Goal: Task Accomplishment & Management: Complete application form

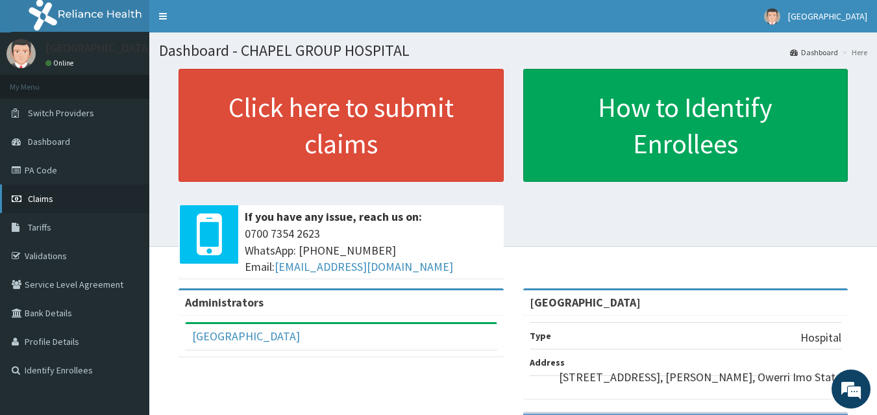
click at [47, 201] on span "Claims" at bounding box center [40, 199] width 25 height 12
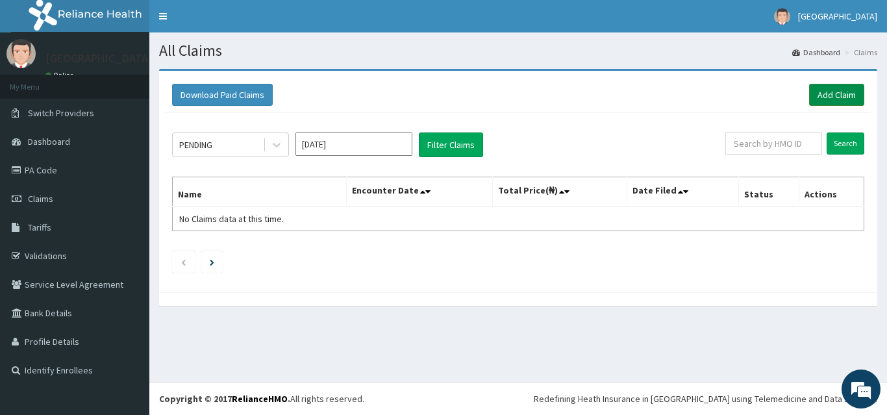
click at [835, 90] on link "Add Claim" at bounding box center [836, 95] width 55 height 22
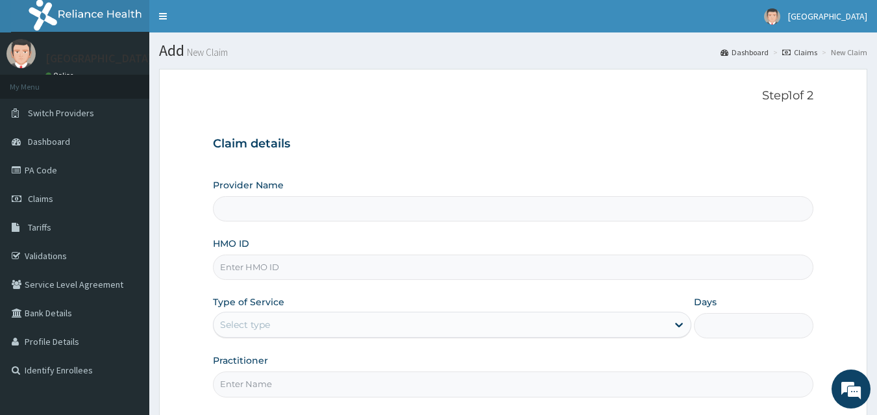
type input "[GEOGRAPHIC_DATA]"
click at [275, 268] on input "HMO ID" at bounding box center [513, 266] width 601 height 25
type input "WNP/10003/B"
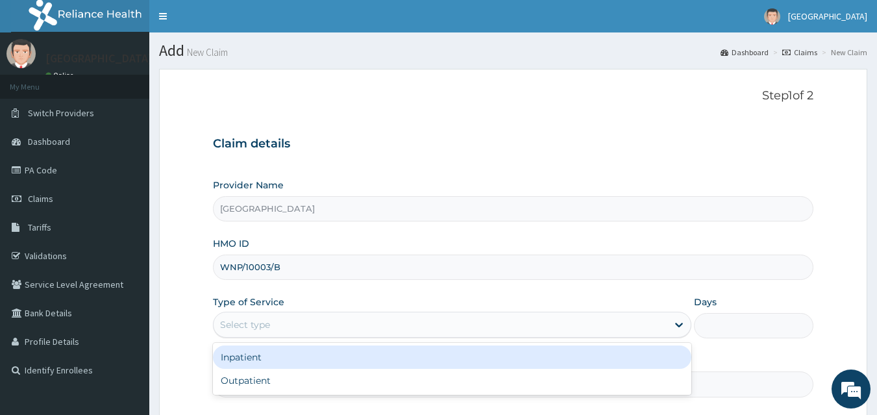
click at [226, 319] on div "Select type" at bounding box center [245, 324] width 50 height 13
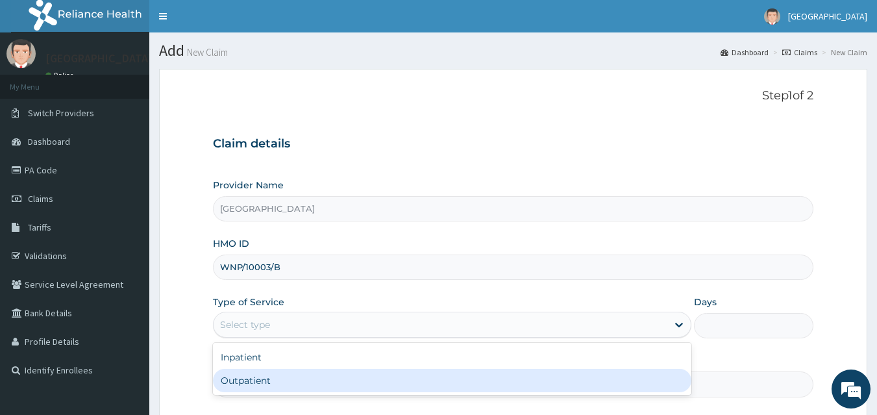
click at [239, 375] on div "Outpatient" at bounding box center [452, 380] width 478 height 23
type input "1"
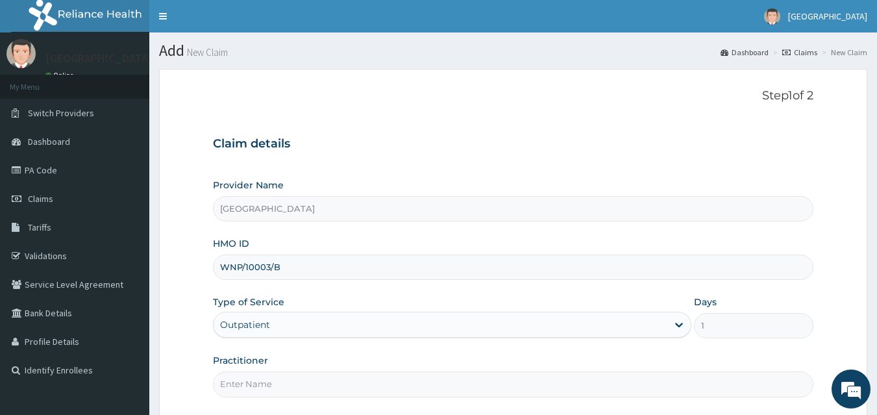
click at [354, 388] on input "Practitioner" at bounding box center [513, 383] width 601 height 25
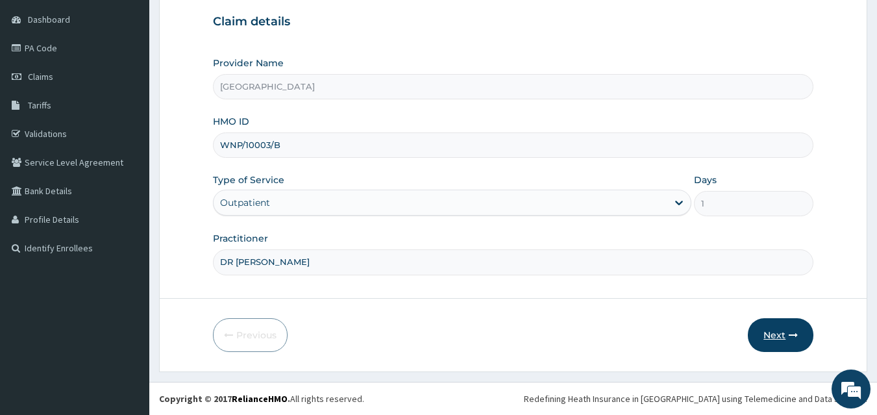
type input "DR JOSHUA"
click at [771, 333] on button "Next" at bounding box center [781, 335] width 66 height 34
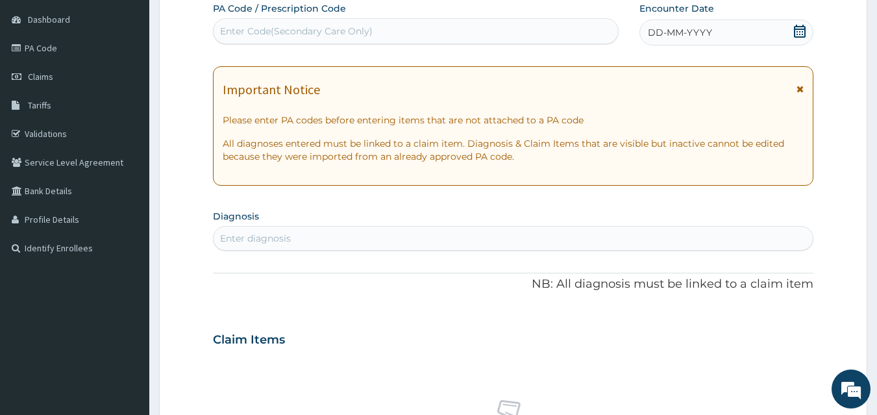
click at [473, 42] on div "Enter Code(Secondary Care Only)" at bounding box center [416, 31] width 405 height 21
type input "PA/D7E2F0"
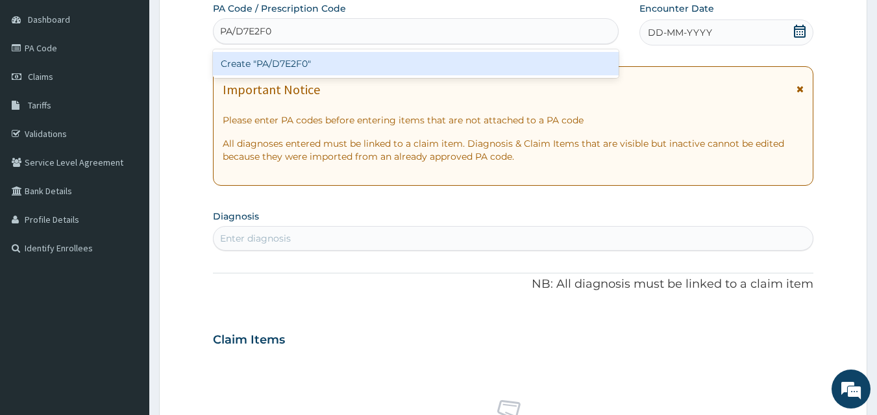
click at [389, 66] on div "Create "PA/D7E2F0"" at bounding box center [416, 63] width 406 height 23
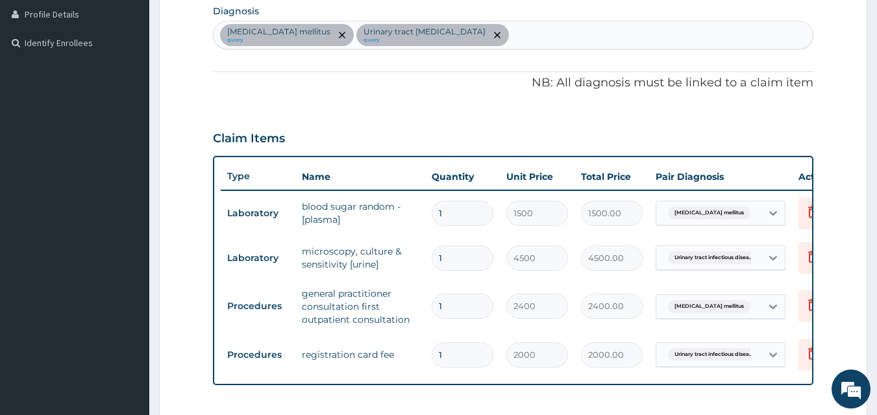
scroll to position [310, 0]
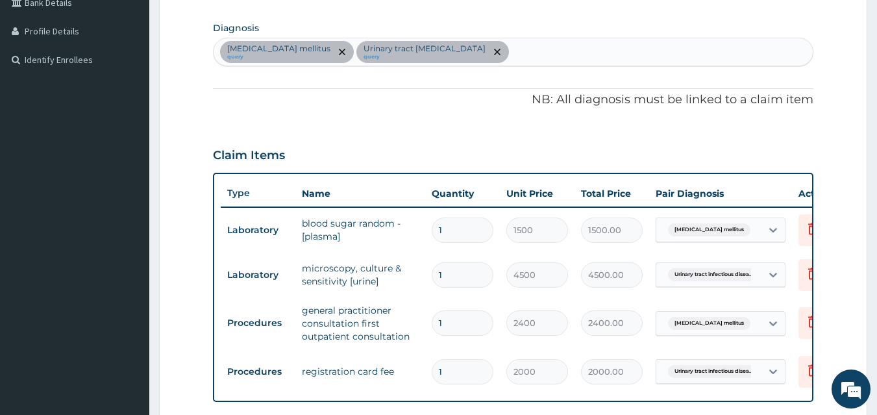
click at [560, 43] on div "Diabetes mellitus query Urinary tract infectious disease query" at bounding box center [514, 51] width 600 height 27
type input "SEPSIS"
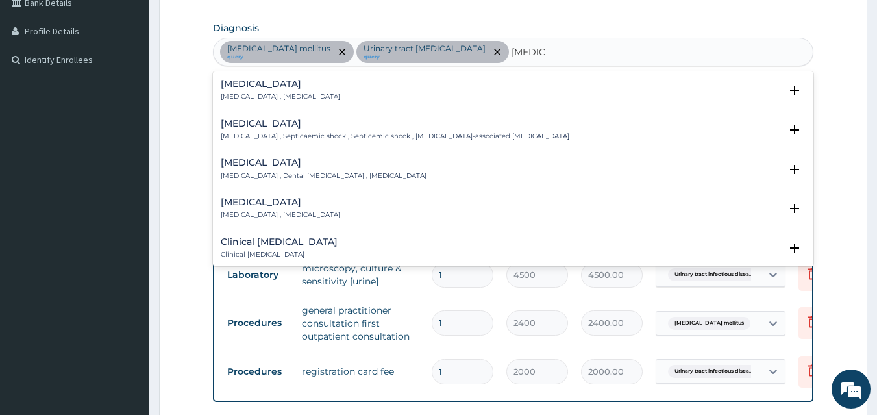
click at [270, 88] on h4 "Sepsis" at bounding box center [280, 84] width 119 height 10
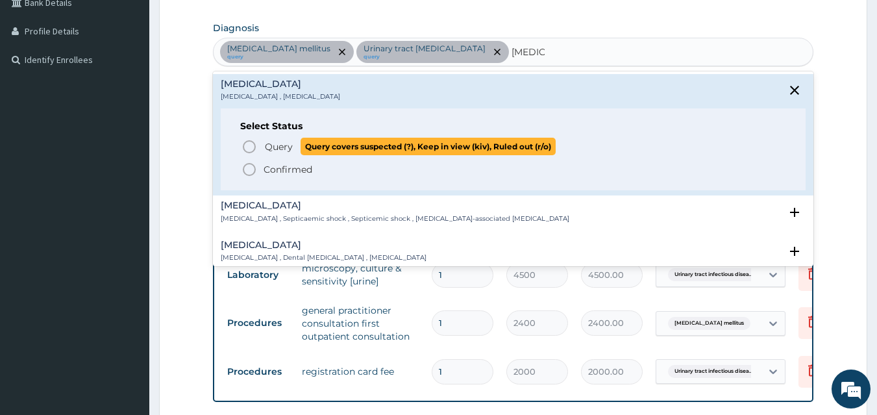
click at [248, 147] on icon "status option query" at bounding box center [250, 147] width 16 height 16
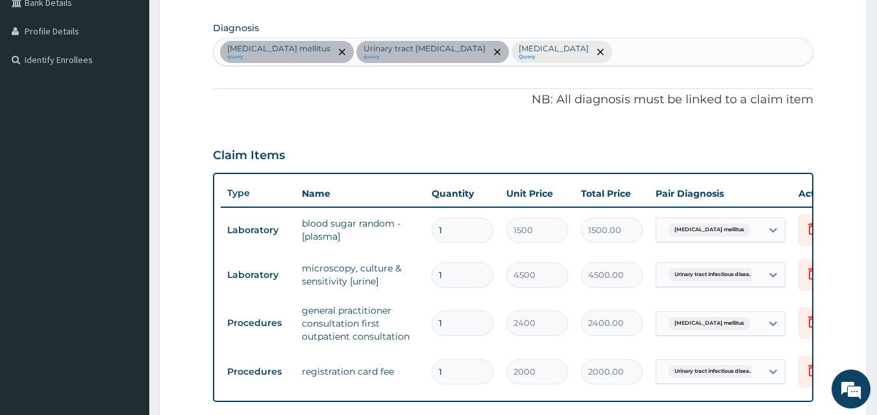
scroll to position [611, 0]
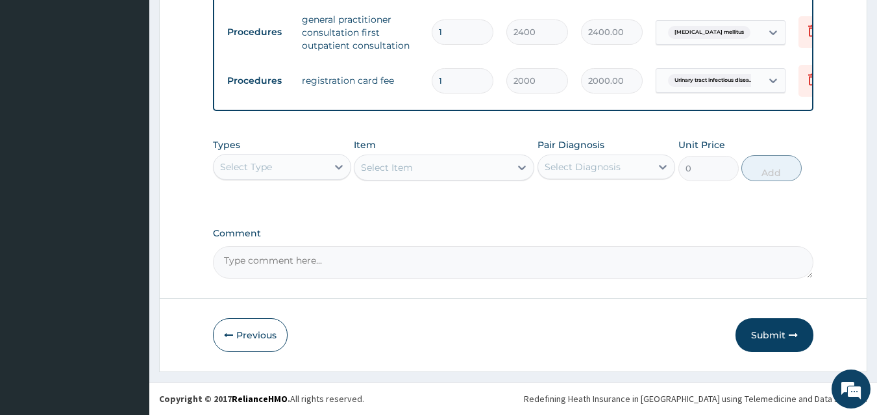
click at [277, 172] on div "Select Type" at bounding box center [271, 166] width 114 height 21
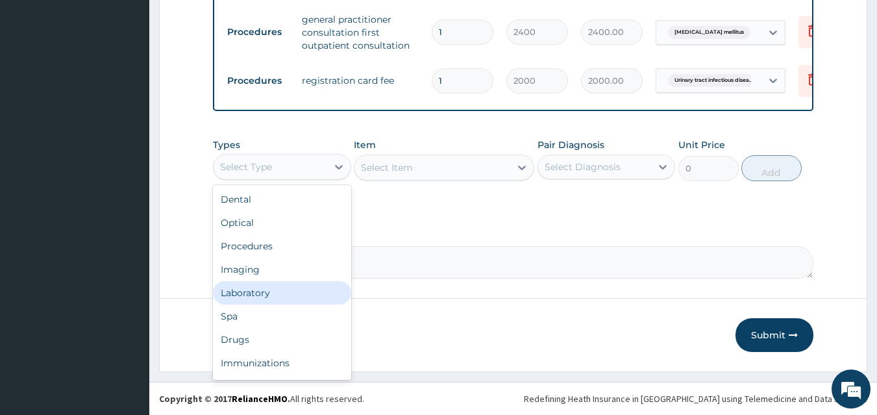
click at [245, 291] on div "Laboratory" at bounding box center [282, 292] width 138 height 23
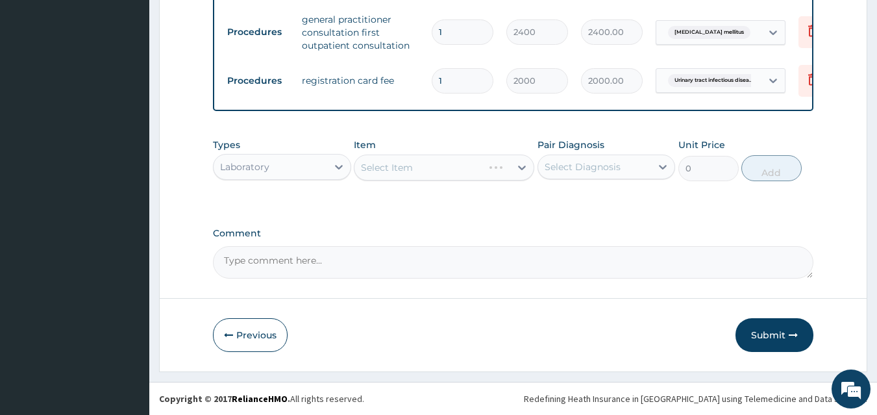
click at [406, 161] on div "Select Item" at bounding box center [444, 168] width 180 height 26
click at [406, 164] on div "Select Item" at bounding box center [444, 168] width 180 height 26
click at [406, 164] on div "Select Item" at bounding box center [387, 167] width 52 height 13
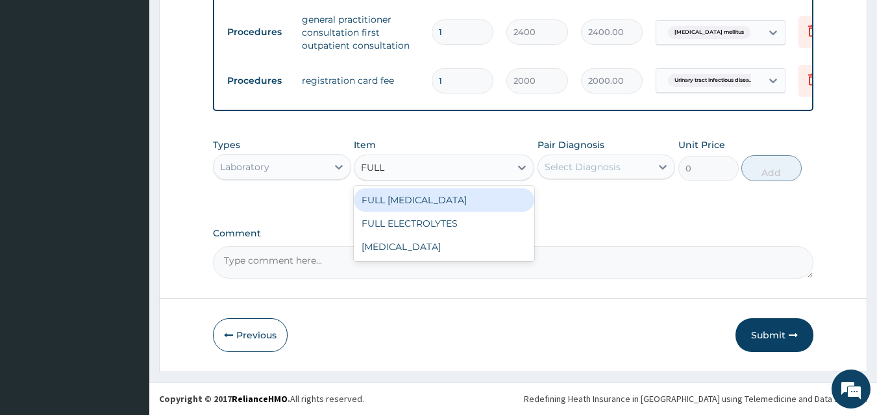
type input "FULL"
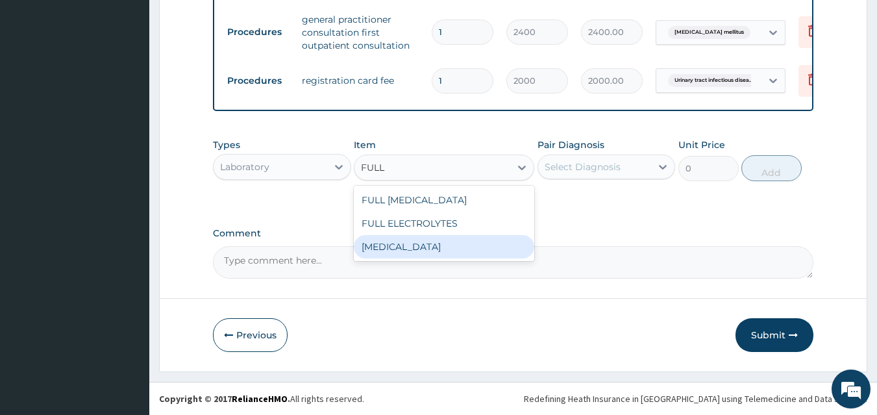
click at [381, 249] on div "FULL BLOOD COUNT" at bounding box center [444, 246] width 180 height 23
type input "5000"
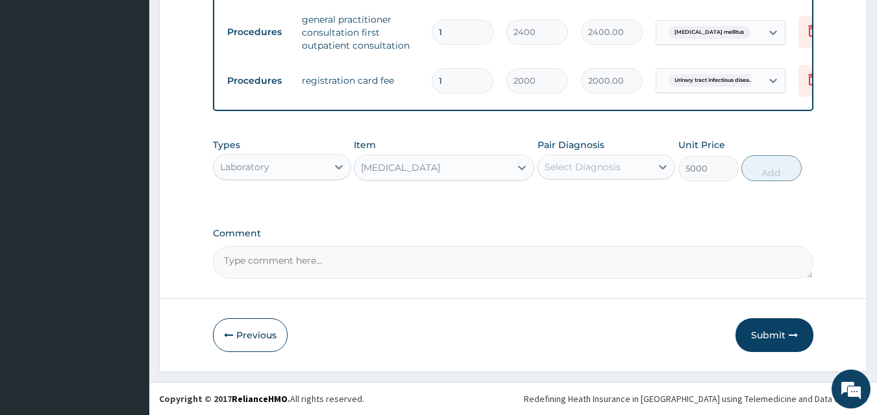
click at [584, 171] on div "Select Diagnosis" at bounding box center [583, 166] width 76 height 13
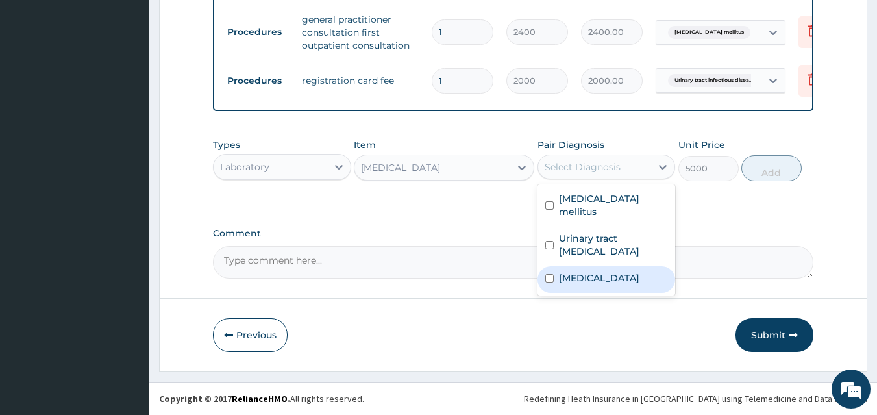
click at [563, 266] on div "Sepsis" at bounding box center [607, 279] width 138 height 27
checkbox input "true"
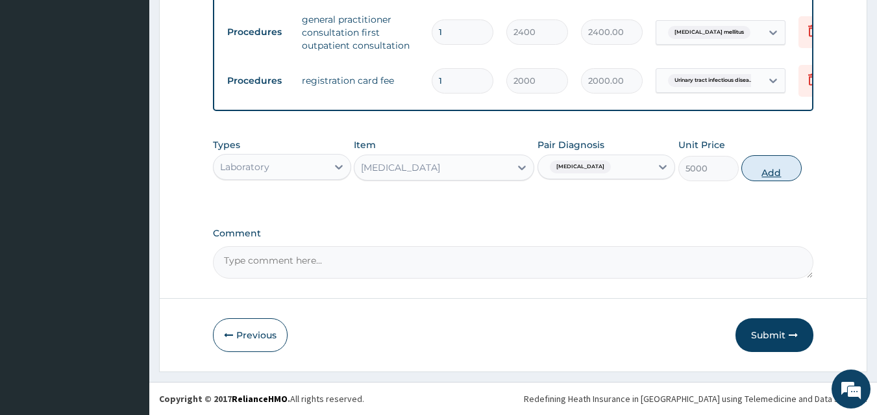
click at [773, 158] on button "Add" at bounding box center [771, 168] width 60 height 26
type input "0"
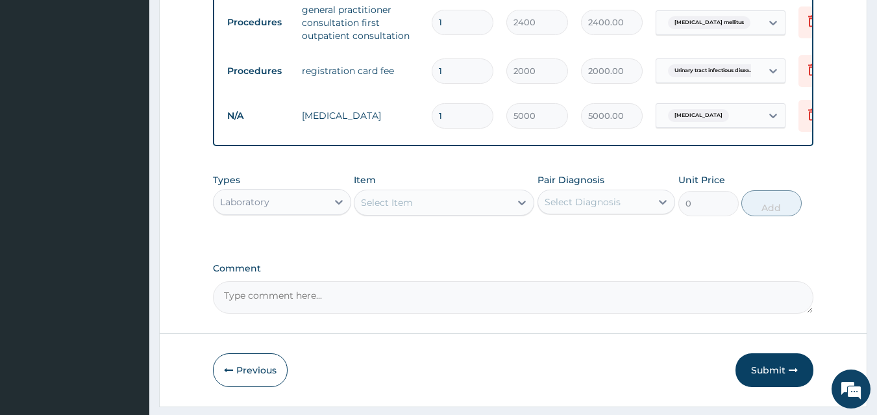
click at [372, 209] on div "Select Item" at bounding box center [387, 202] width 52 height 13
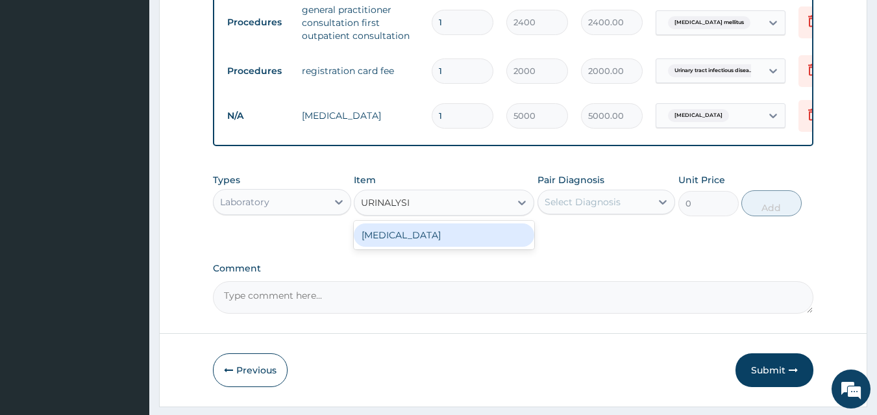
type input "URINALYSIS"
click at [390, 240] on div "URINALYSIS" at bounding box center [444, 234] width 180 height 23
type input "2000"
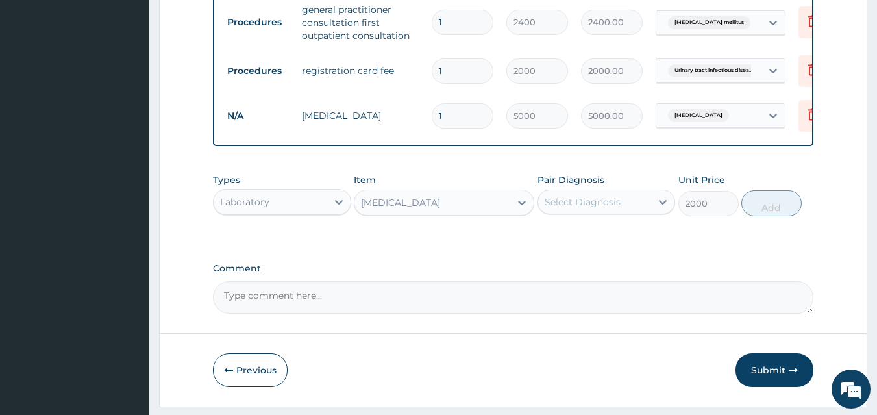
click at [565, 208] on div "Select Diagnosis" at bounding box center [583, 201] width 76 height 13
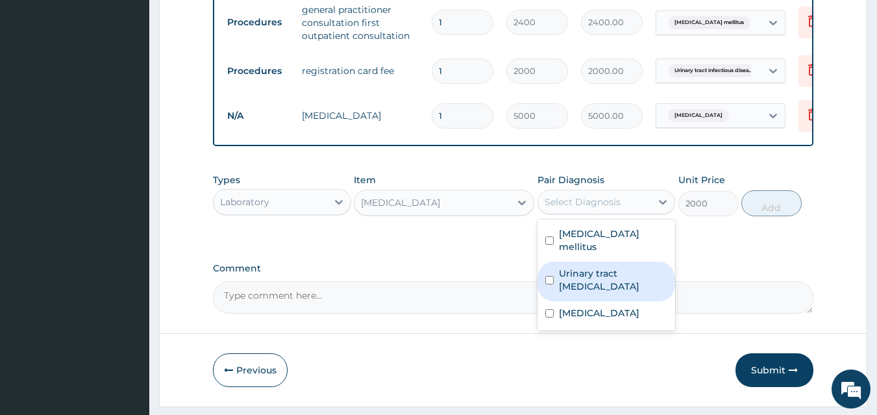
click at [582, 267] on label "Urinary tract infectious disease" at bounding box center [613, 280] width 109 height 26
checkbox input "true"
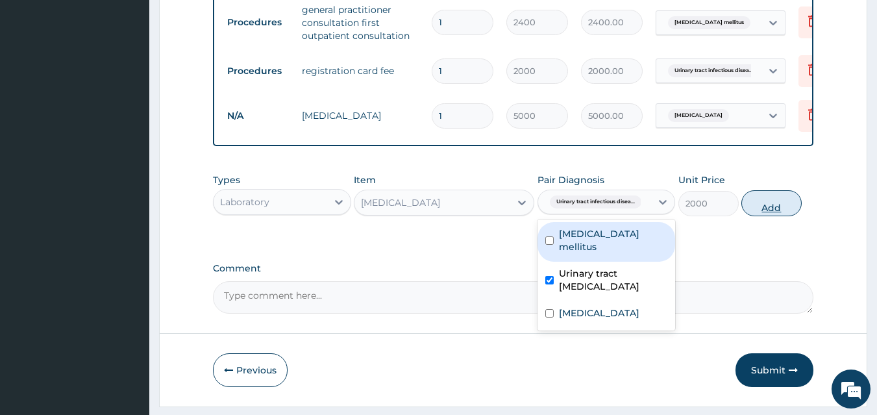
click at [755, 216] on button "Add" at bounding box center [771, 203] width 60 height 26
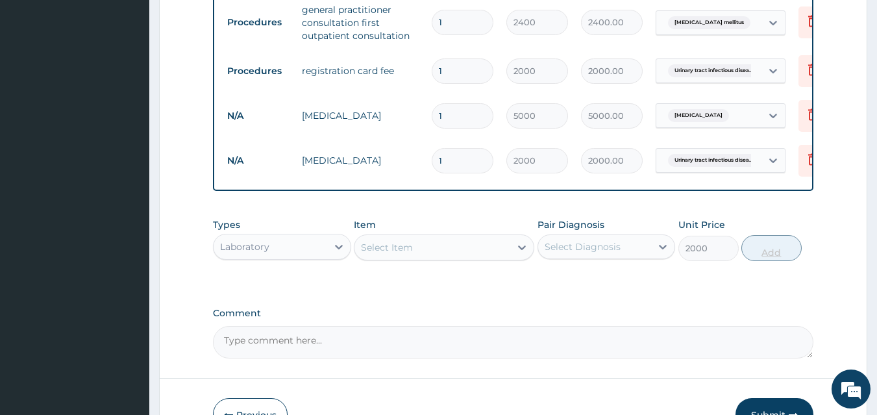
type input "0"
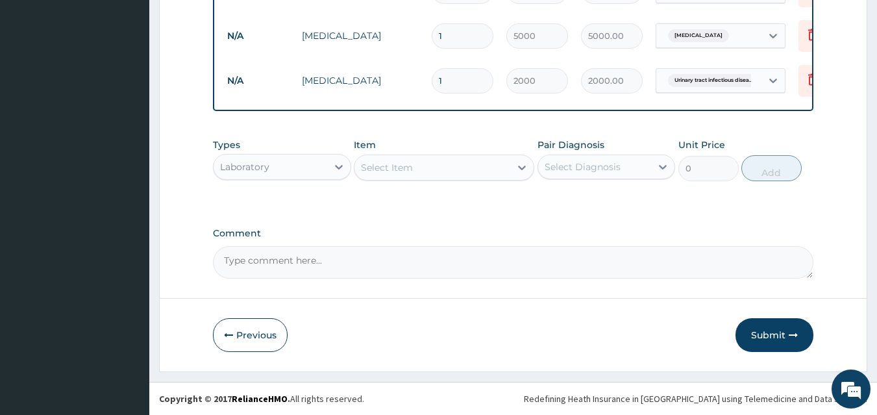
scroll to position [701, 0]
click at [776, 329] on button "Submit" at bounding box center [775, 335] width 78 height 34
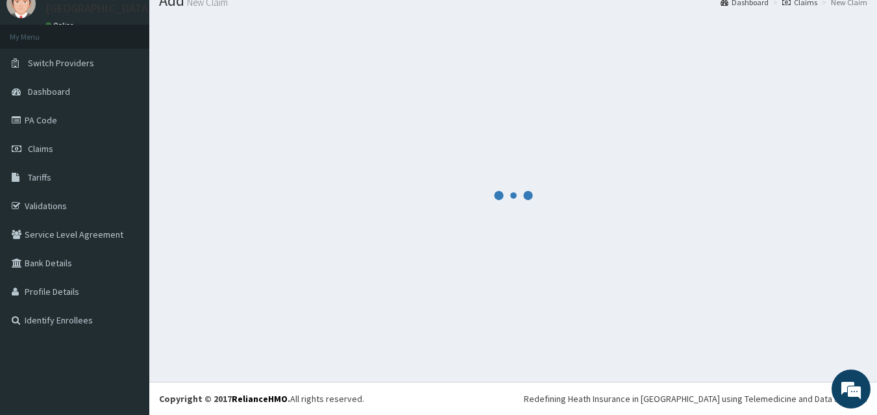
scroll to position [50, 0]
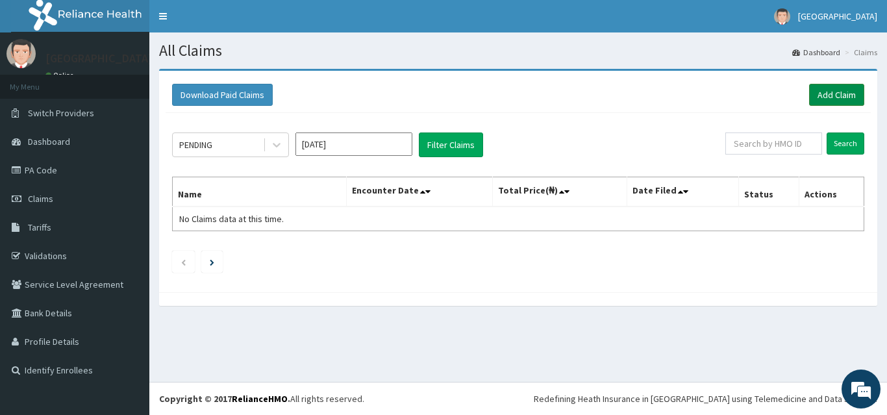
click at [830, 93] on link "Add Claim" at bounding box center [836, 95] width 55 height 22
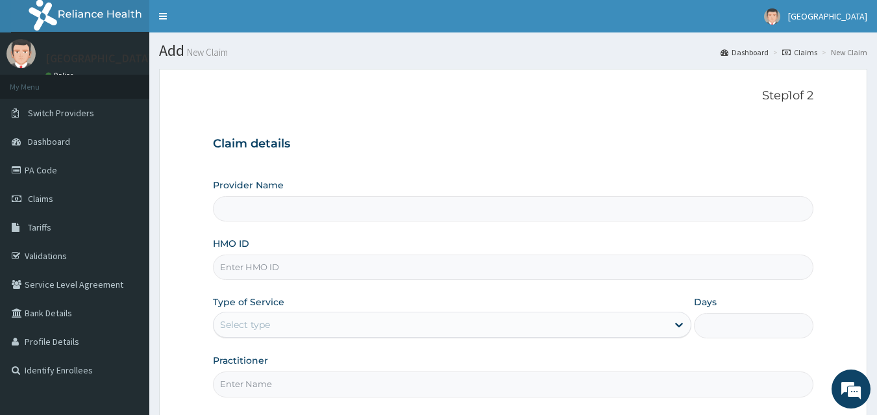
type input "[GEOGRAPHIC_DATA]"
click at [506, 264] on input "HMO ID" at bounding box center [513, 266] width 601 height 25
type input "SFA/11012/A"
click at [371, 329] on div "Select type" at bounding box center [441, 324] width 454 height 21
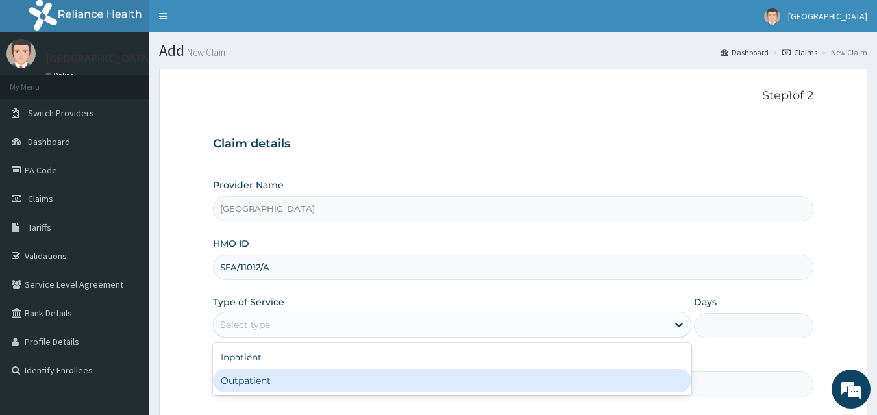
click at [312, 373] on div "Outpatient" at bounding box center [452, 380] width 478 height 23
type input "1"
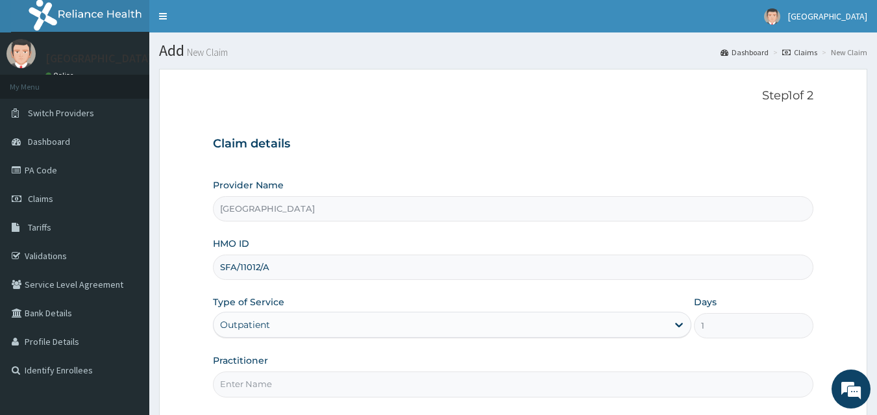
click at [383, 379] on input "Practitioner" at bounding box center [513, 383] width 601 height 25
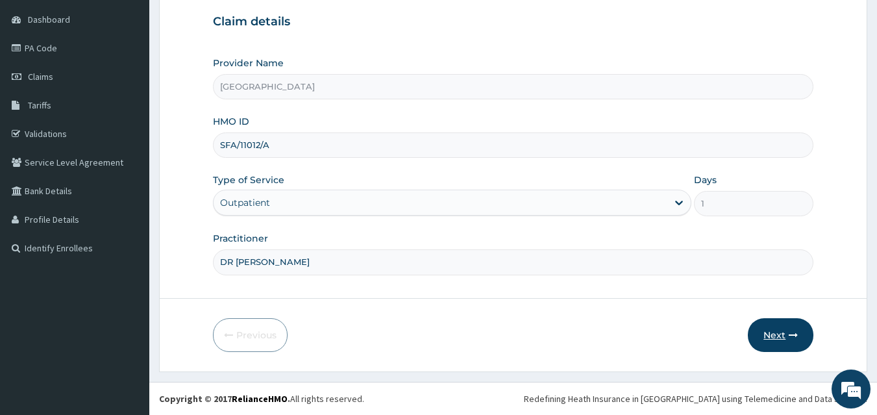
type input "DR JOSHUA"
click at [778, 336] on button "Next" at bounding box center [781, 335] width 66 height 34
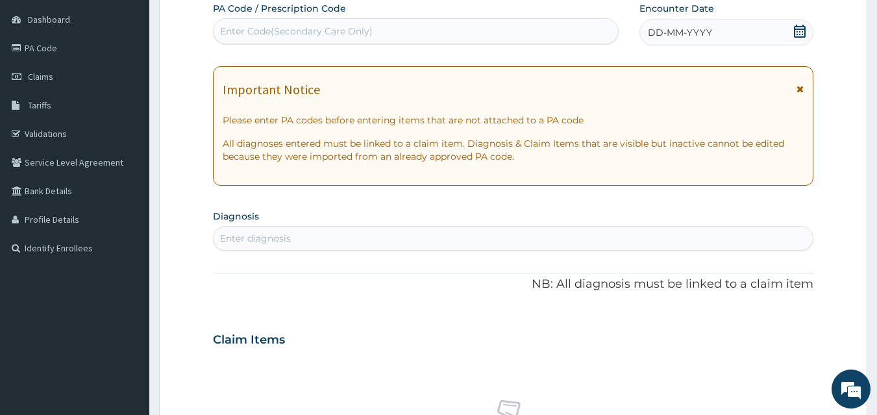
click at [493, 30] on div "Enter Code(Secondary Care Only)" at bounding box center [416, 31] width 405 height 21
type input "PA/6DDF57"
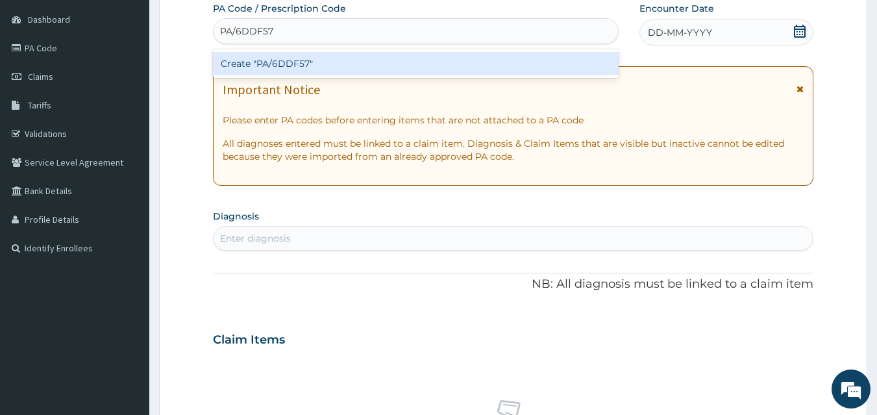
click at [467, 58] on div "Create "PA/6DDF57"" at bounding box center [416, 63] width 406 height 23
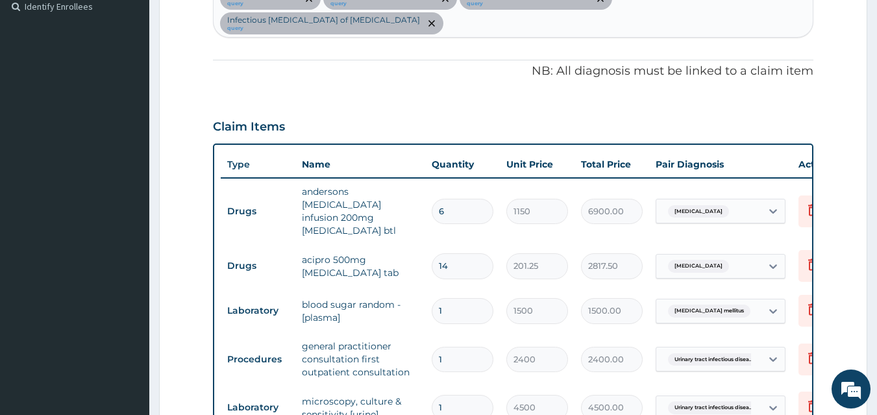
scroll to position [303, 0]
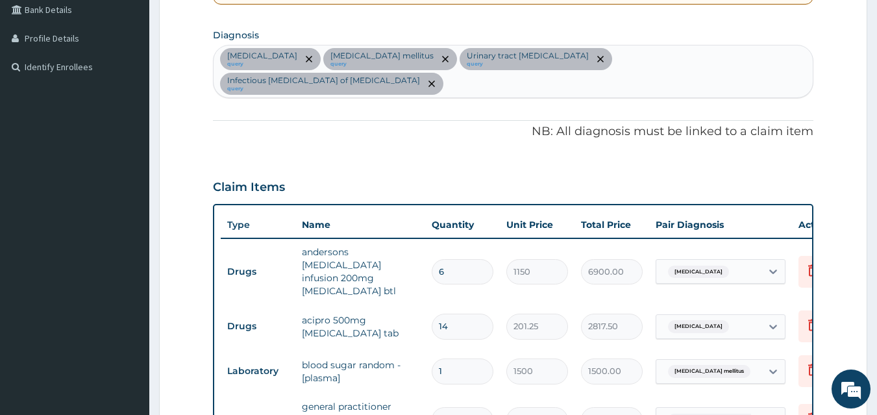
click at [725, 56] on div "Sepsis query Diabetes mellitus query Urinary tract infectious disease query Inf…" at bounding box center [514, 71] width 600 height 52
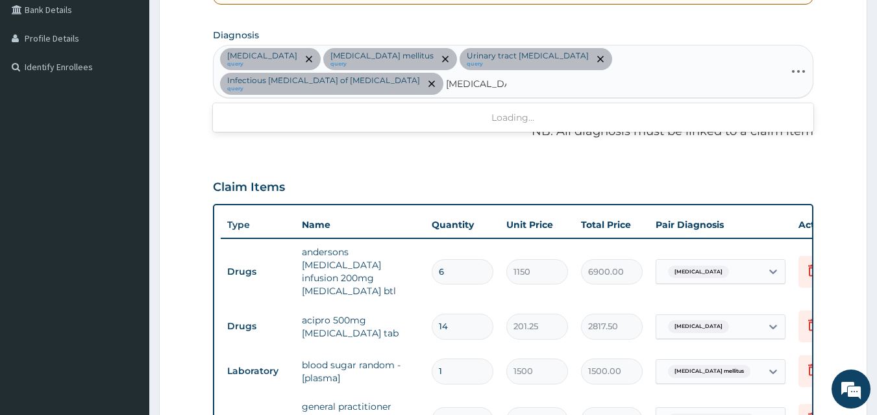
type input "MALARIA COM"
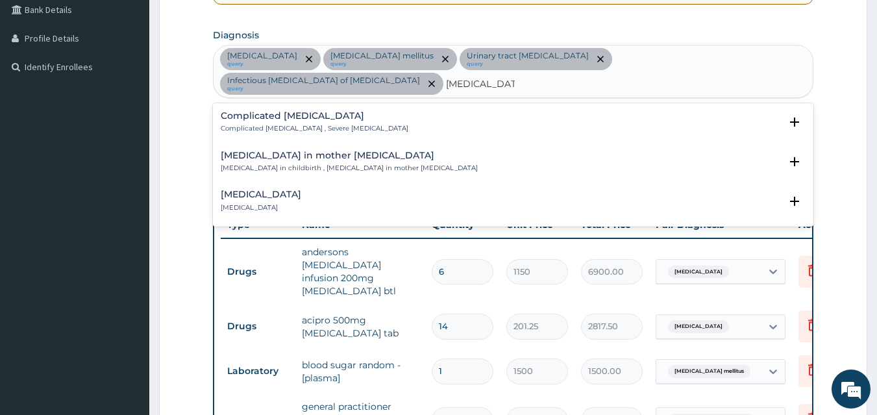
click at [301, 111] on h4 "Complicated malaria" at bounding box center [315, 116] width 188 height 10
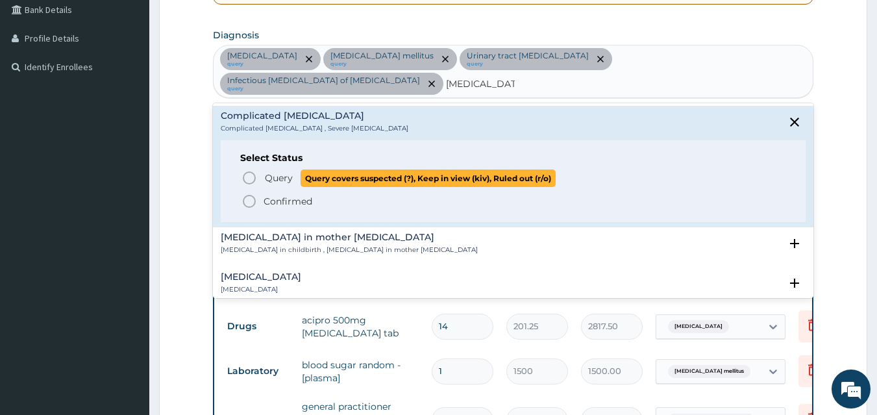
click at [252, 170] on icon "status option query" at bounding box center [250, 178] width 16 height 16
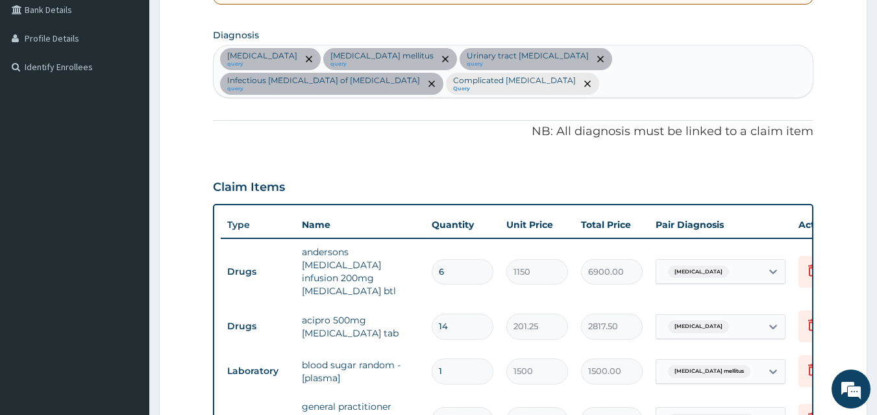
scroll to position [666, 0]
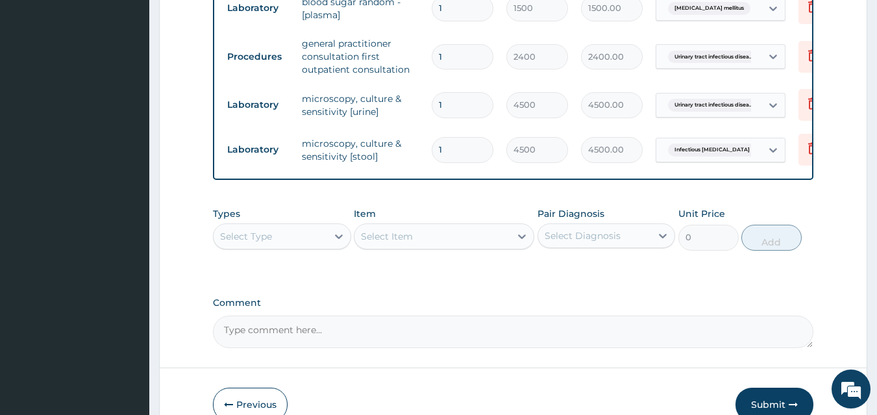
click at [313, 226] on div "Select Type" at bounding box center [271, 236] width 114 height 21
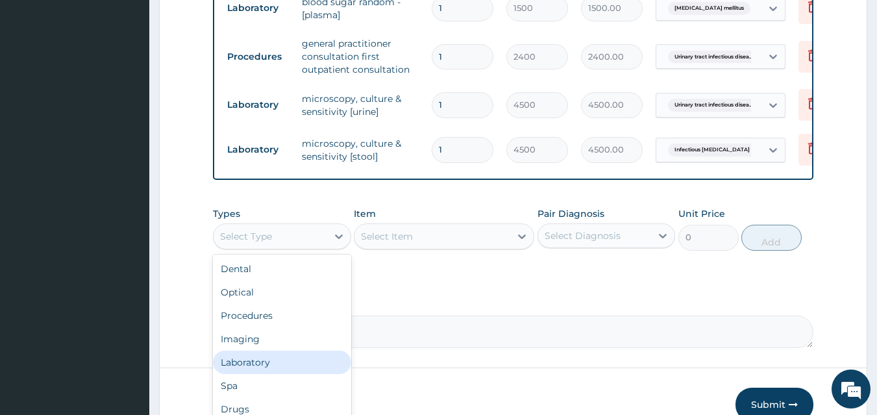
click at [265, 351] on div "Laboratory" at bounding box center [282, 362] width 138 height 23
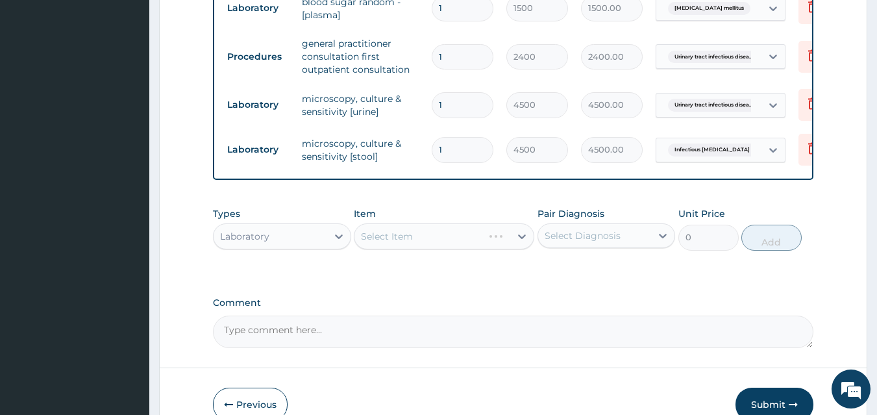
click at [371, 223] on div "Select Item" at bounding box center [444, 236] width 180 height 26
click at [371, 230] on div "Select Item" at bounding box center [387, 236] width 52 height 13
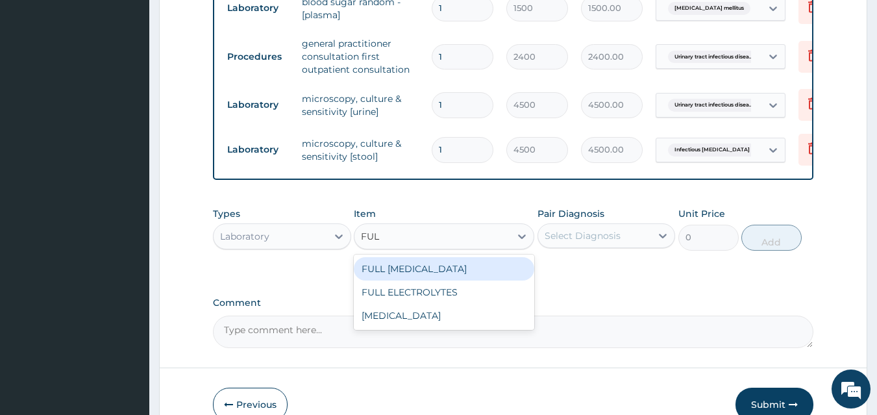
type input "FULL"
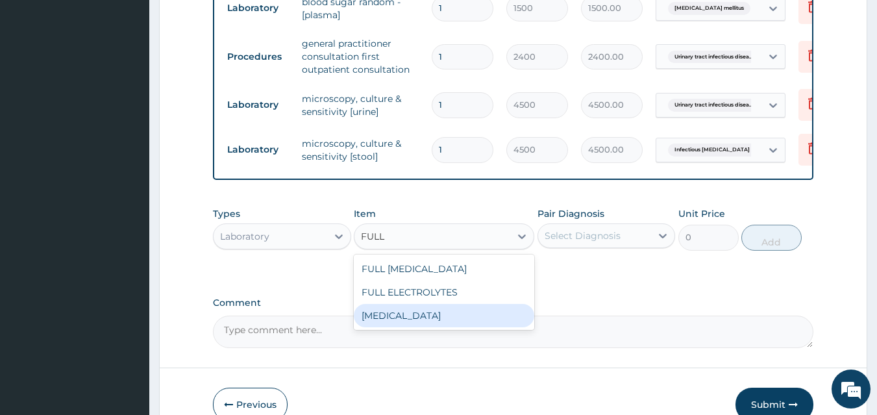
click at [407, 304] on div "FULL BLOOD COUNT" at bounding box center [444, 315] width 180 height 23
type input "5000"
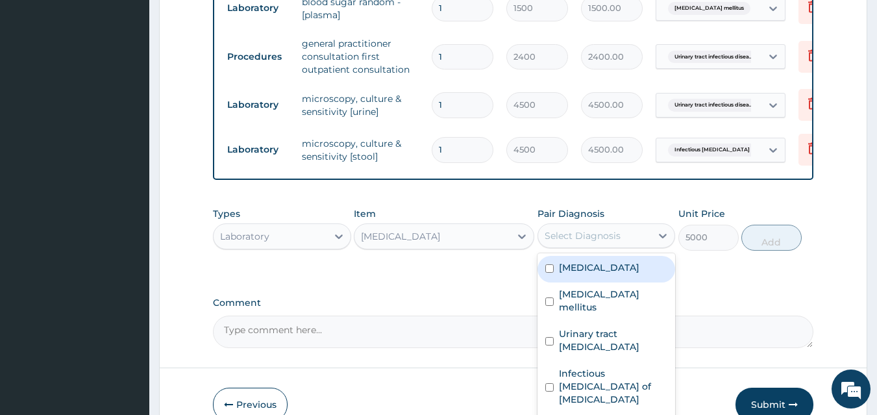
click at [575, 225] on div "Select Diagnosis" at bounding box center [595, 235] width 114 height 21
click at [578, 261] on label "Sepsis" at bounding box center [599, 267] width 81 height 13
checkbox input "true"
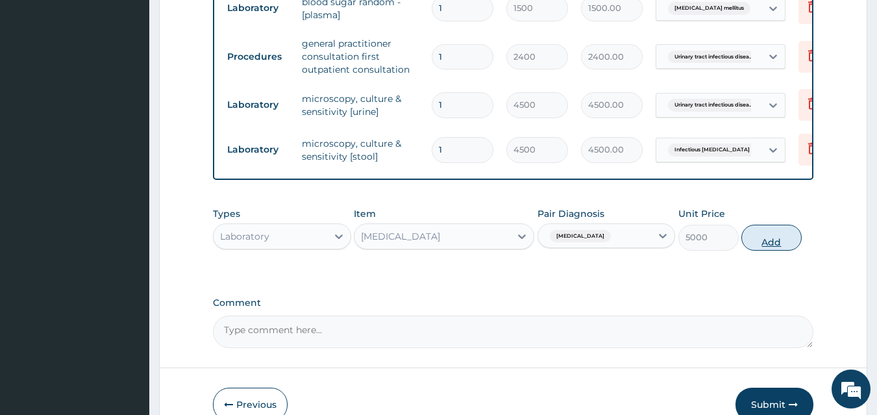
click at [756, 225] on button "Add" at bounding box center [771, 238] width 60 height 26
type input "0"
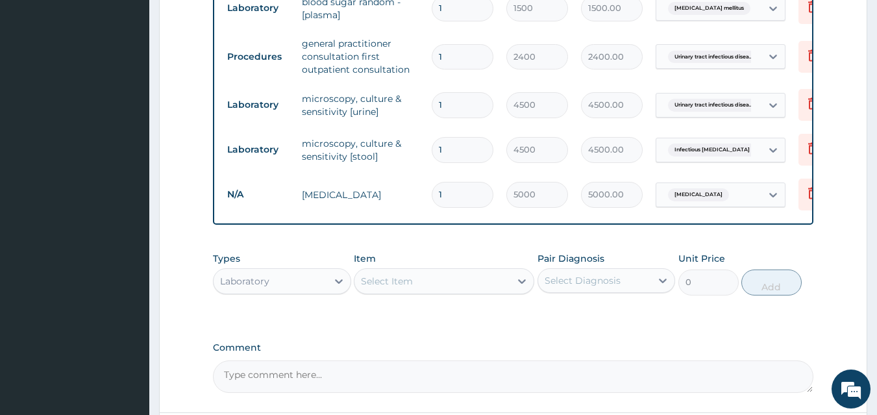
click at [443, 271] on div "Select Item" at bounding box center [432, 281] width 156 height 21
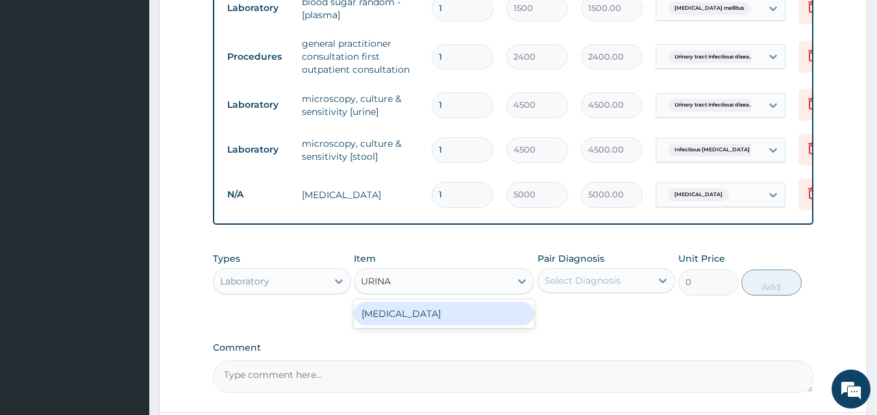
type input "URINAL"
click at [434, 302] on div "URINALYSIS" at bounding box center [444, 313] width 180 height 23
type input "2000"
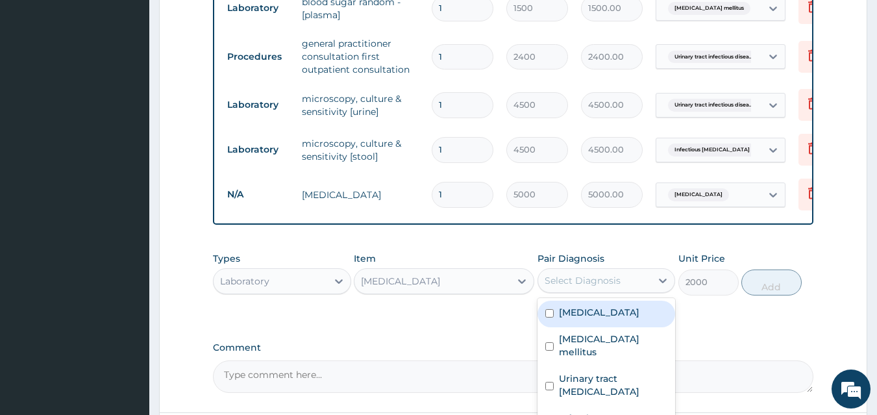
click at [573, 274] on div "Select Diagnosis" at bounding box center [583, 280] width 76 height 13
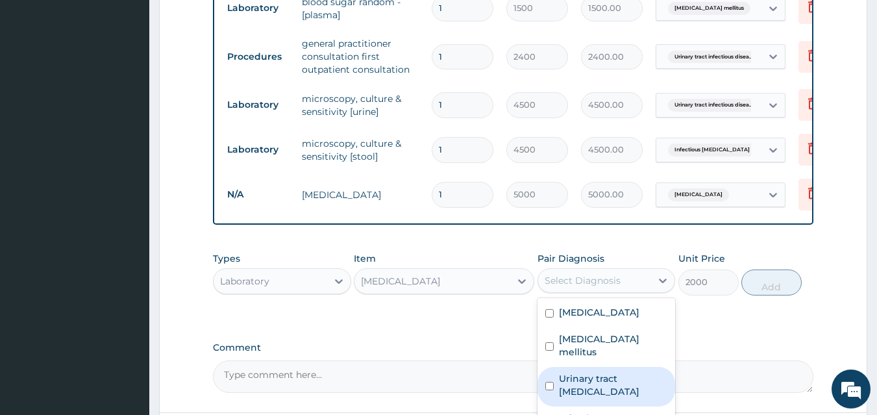
click at [586, 372] on label "Urinary tract infectious disease" at bounding box center [613, 385] width 109 height 26
checkbox input "true"
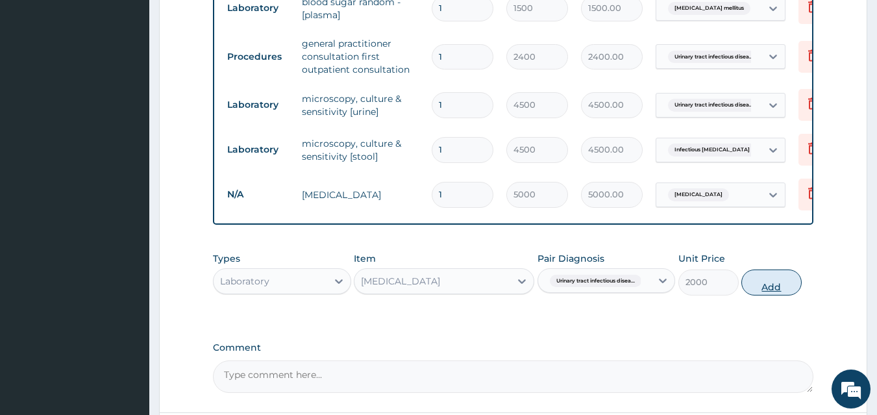
click at [762, 269] on button "Add" at bounding box center [771, 282] width 60 height 26
type input "0"
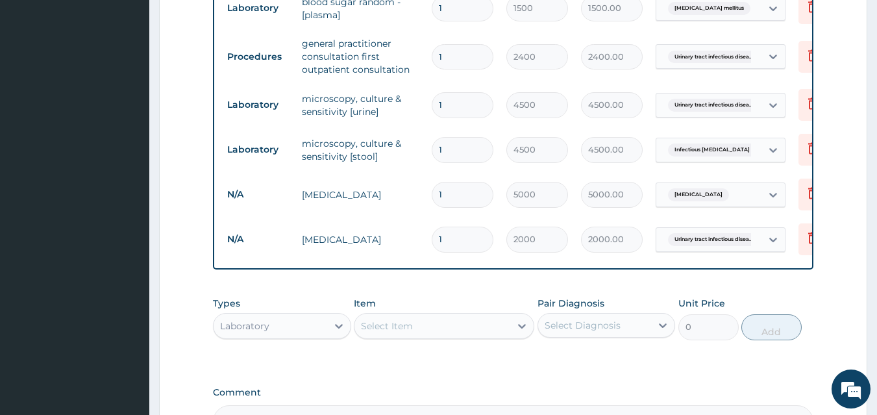
click at [382, 319] on div "Select Item" at bounding box center [387, 325] width 52 height 13
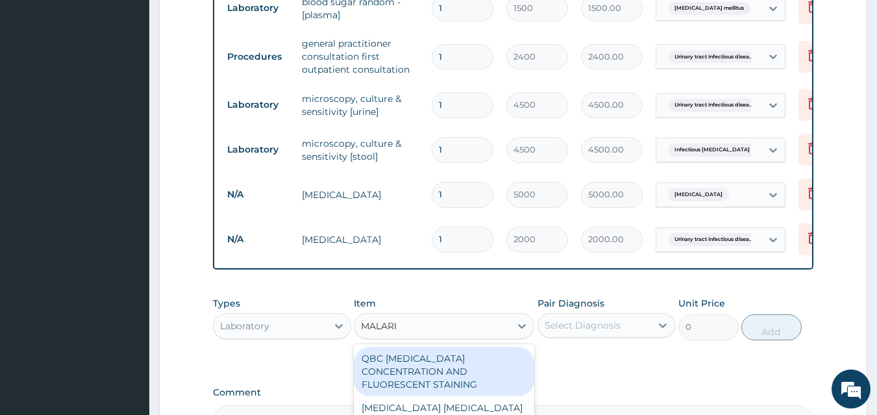
type input "MALARIA"
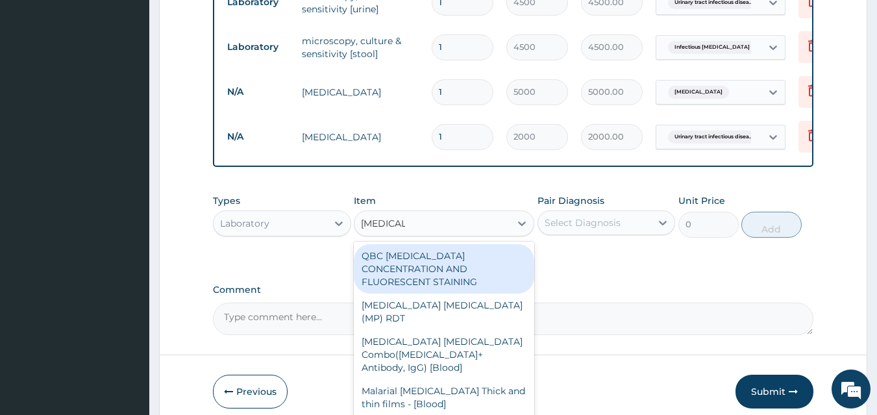
scroll to position [797, 0]
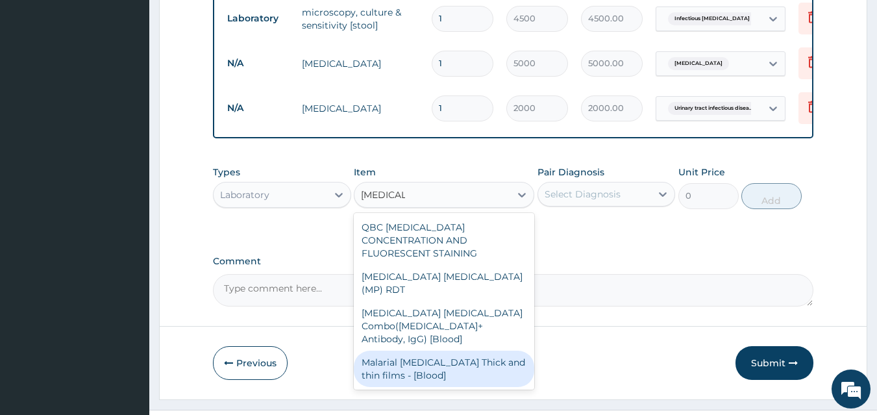
click at [521, 351] on div "Malarial Parasite Thick and thin films - [Blood]" at bounding box center [444, 369] width 180 height 36
type input "1500"
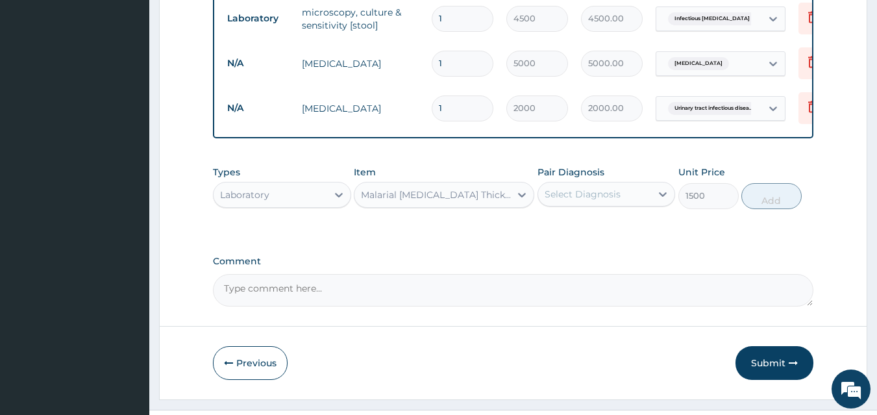
click at [599, 188] on div "Select Diagnosis" at bounding box center [583, 194] width 76 height 13
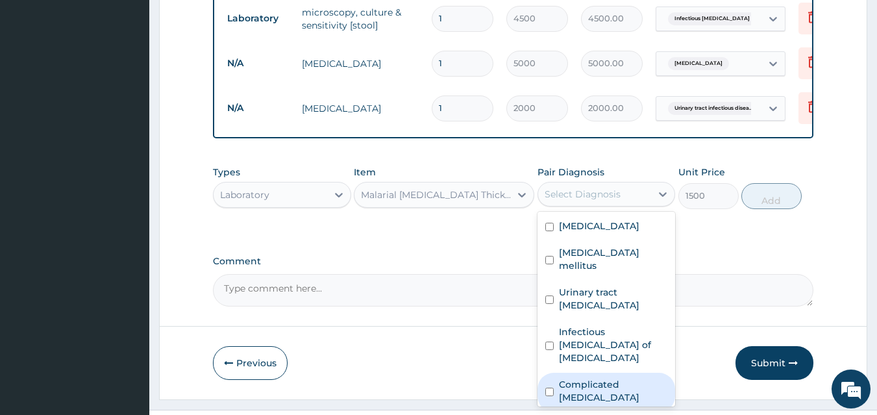
click at [605, 378] on label "Complicated malaria" at bounding box center [613, 391] width 109 height 26
checkbox input "true"
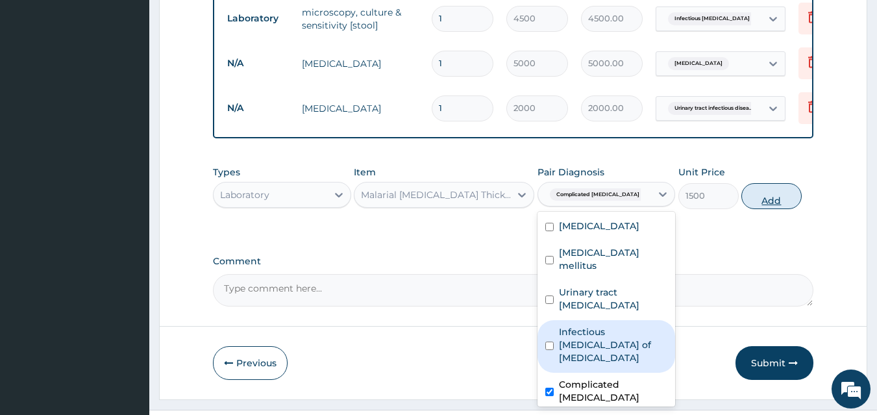
click at [773, 183] on button "Add" at bounding box center [771, 196] width 60 height 26
type input "0"
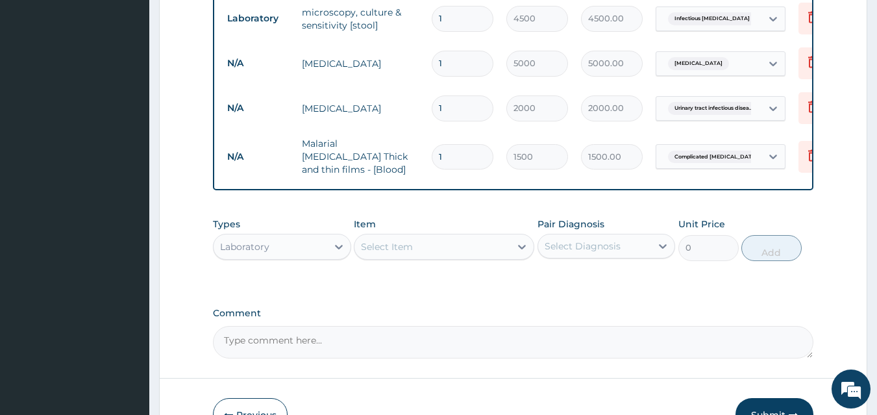
click at [314, 236] on div "Laboratory" at bounding box center [271, 246] width 114 height 21
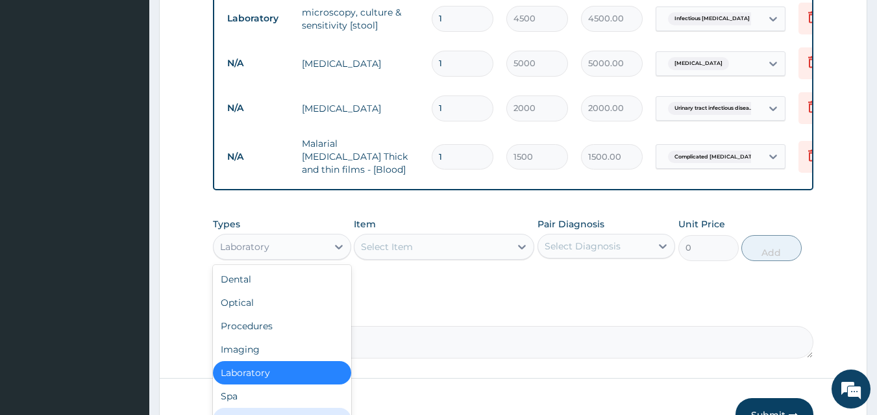
click at [240, 408] on div "Drugs" at bounding box center [282, 419] width 138 height 23
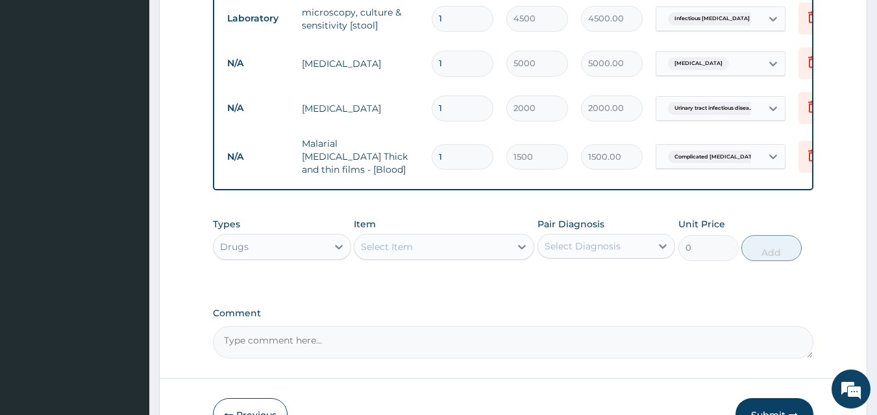
click at [364, 240] on div "Select Item" at bounding box center [387, 246] width 52 height 13
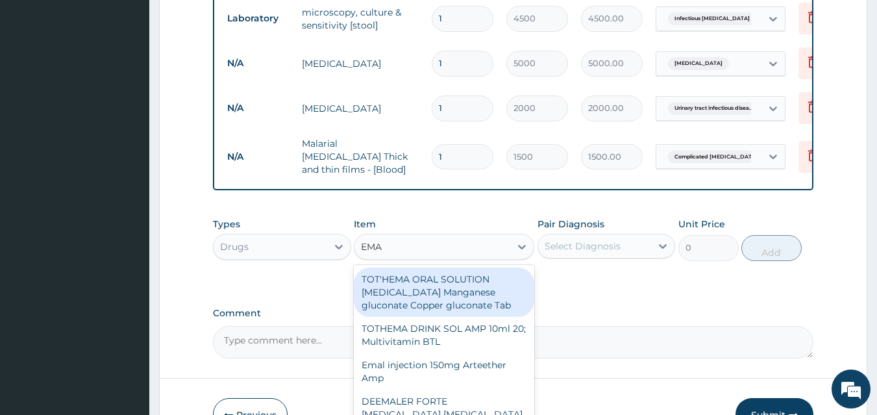
type input "EMAL"
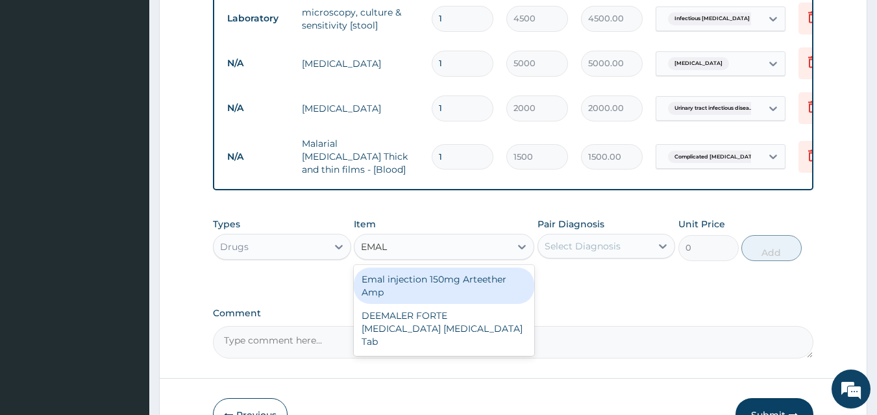
click at [393, 267] on div "Emal injection 150mg Arteether Amp" at bounding box center [444, 285] width 180 height 36
type input "839.5"
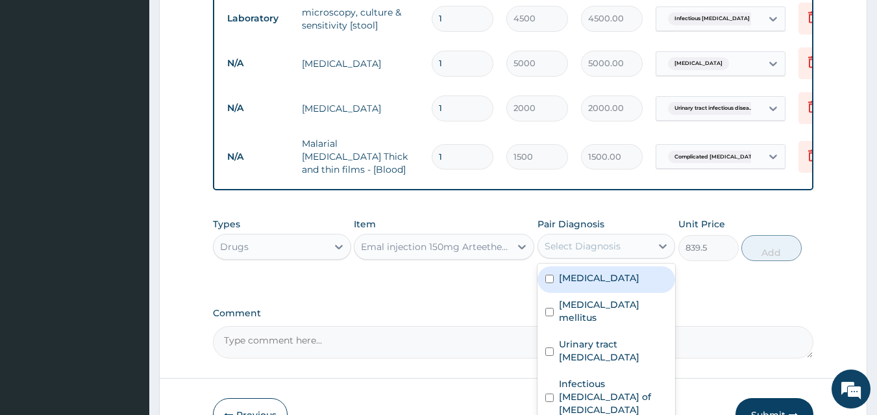
click at [571, 240] on div "Select Diagnosis" at bounding box center [583, 246] width 76 height 13
checkbox input "true"
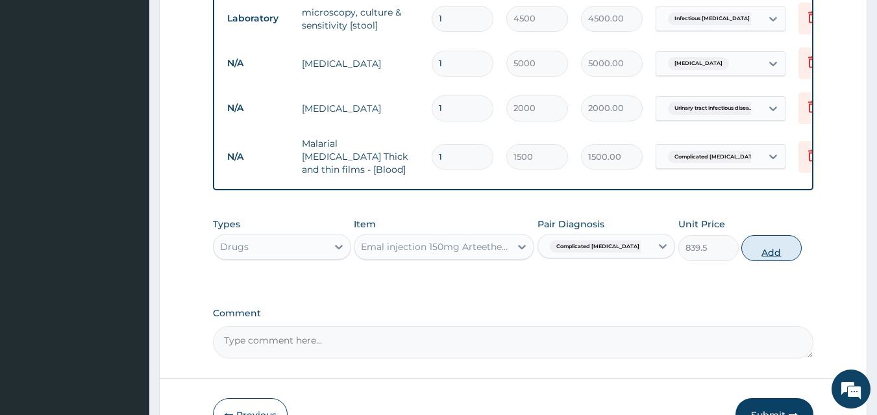
click at [786, 235] on button "Add" at bounding box center [771, 248] width 60 height 26
type input "0"
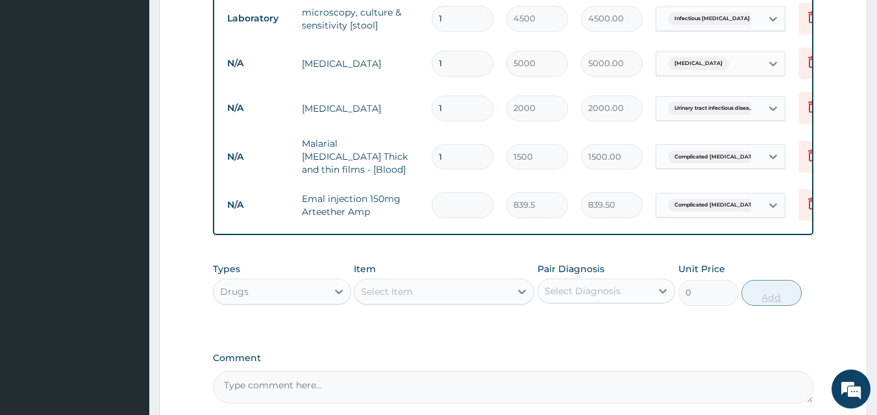
type input "0.00"
type input "3"
type input "2518.50"
type input "3"
click at [467, 281] on div "Select Item" at bounding box center [432, 291] width 156 height 21
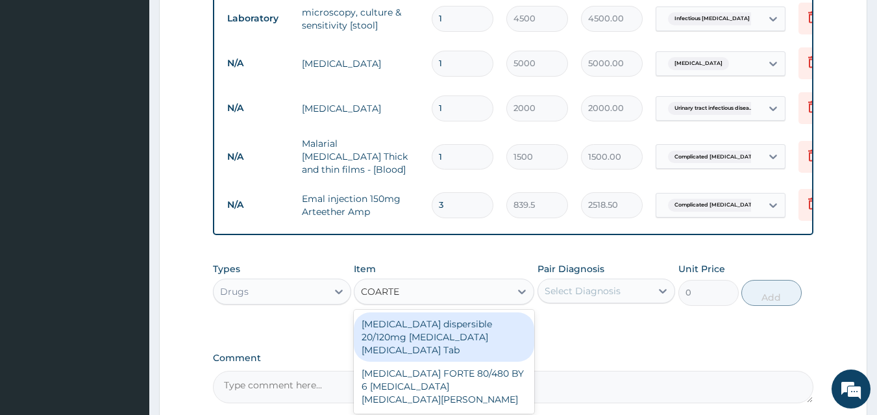
type input "COARTEM"
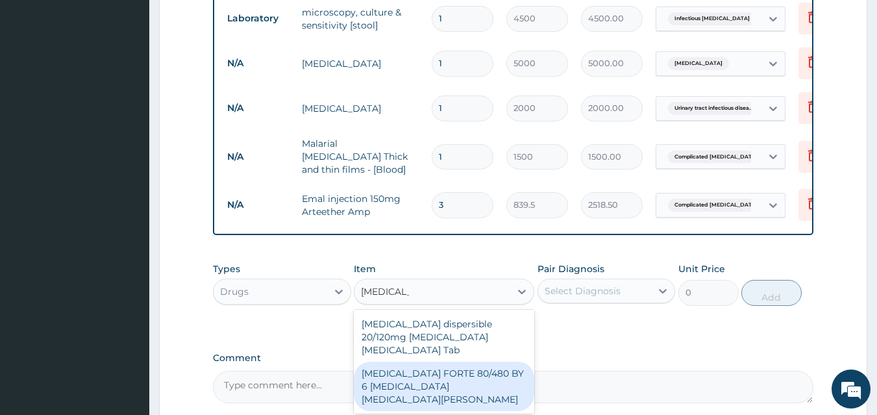
click at [470, 362] on div "COARTEM FORTE 80/480 BY 6 Artemether Lumefantrine Pck" at bounding box center [444, 386] width 180 height 49
type input "3220"
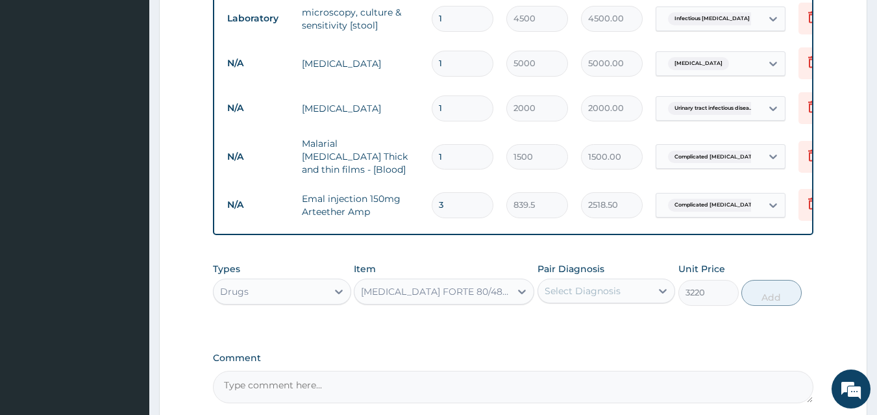
click at [577, 284] on div "Select Diagnosis" at bounding box center [583, 290] width 76 height 13
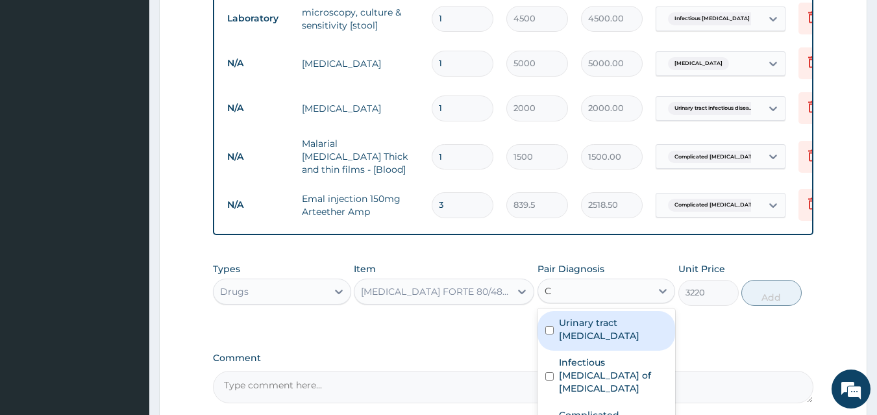
type input "CO"
click at [575, 311] on div "Complicated malaria" at bounding box center [607, 331] width 138 height 40
checkbox input "true"
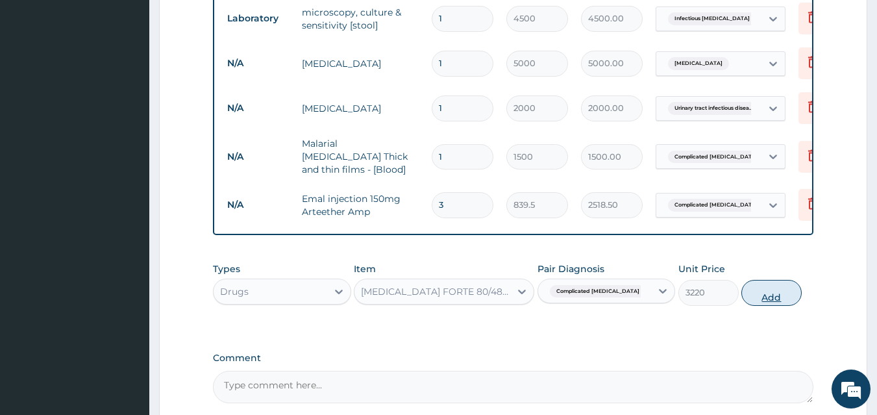
click at [762, 280] on button "Add" at bounding box center [771, 293] width 60 height 26
type input "0"
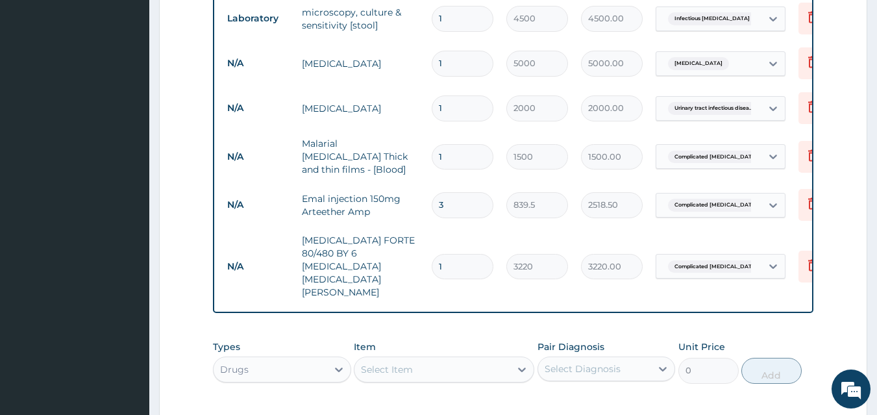
click at [387, 363] on div "Select Item" at bounding box center [387, 369] width 52 height 13
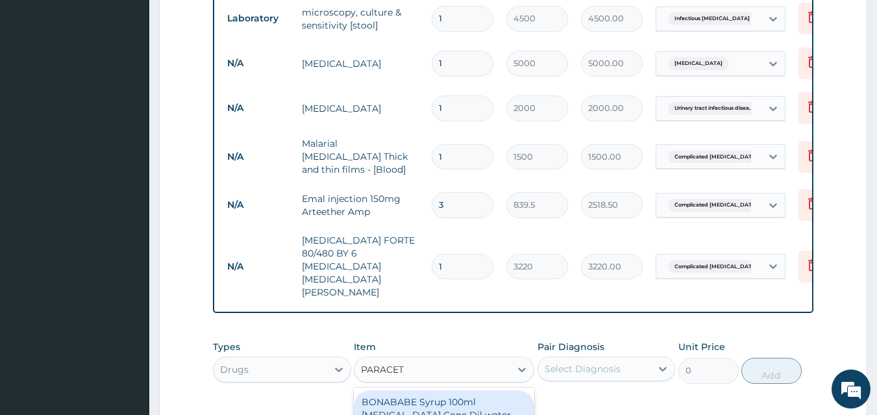
type input "PARACETA"
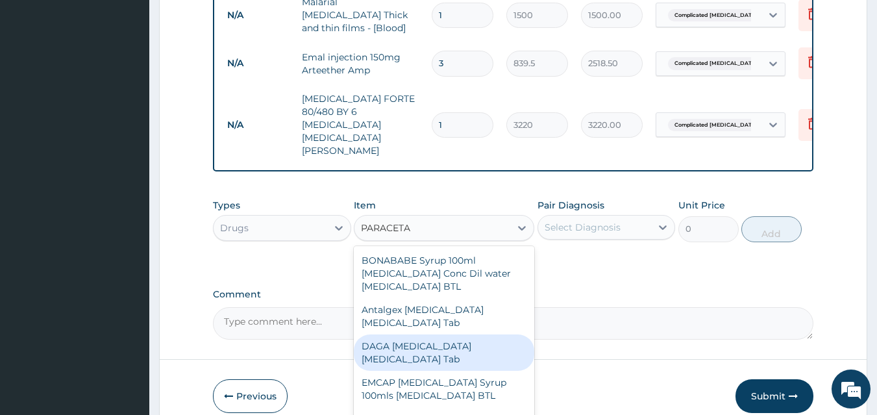
click at [430, 334] on div "DAGA PARACETAMOL Acetaminophen Tab" at bounding box center [444, 352] width 180 height 36
type input "23"
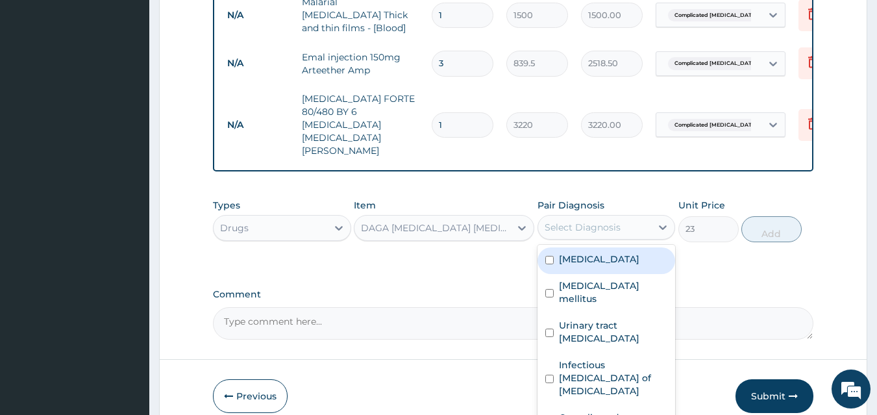
click at [577, 221] on div "Select Diagnosis" at bounding box center [583, 227] width 76 height 13
checkbox input "true"
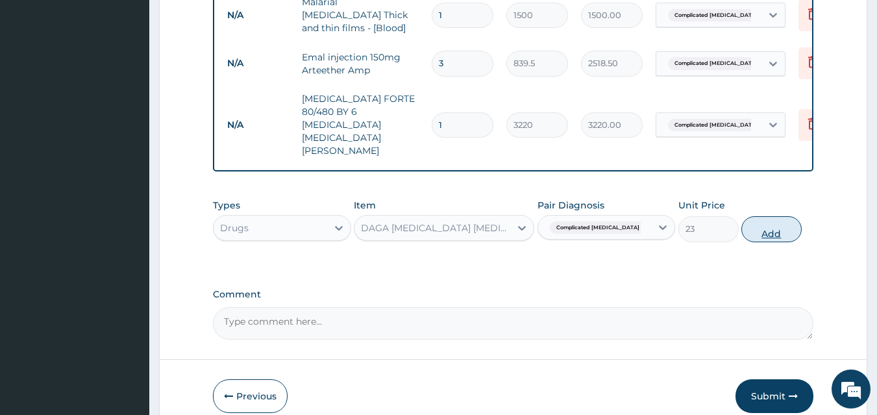
click at [765, 216] on button "Add" at bounding box center [771, 229] width 60 height 26
type input "0"
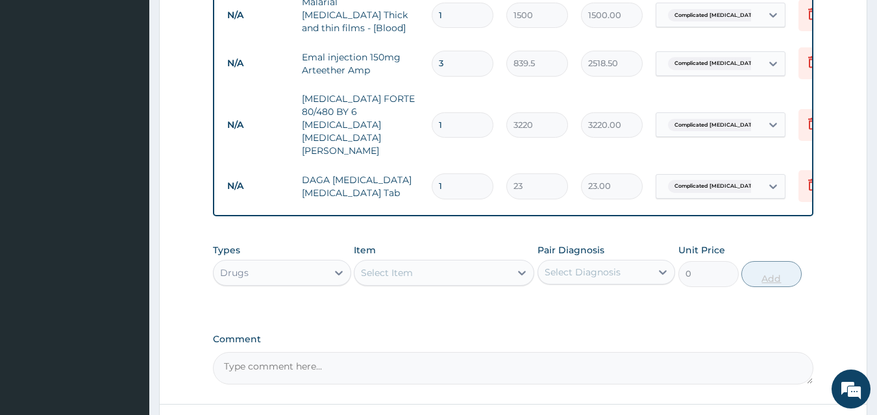
type input "18"
type input "414.00"
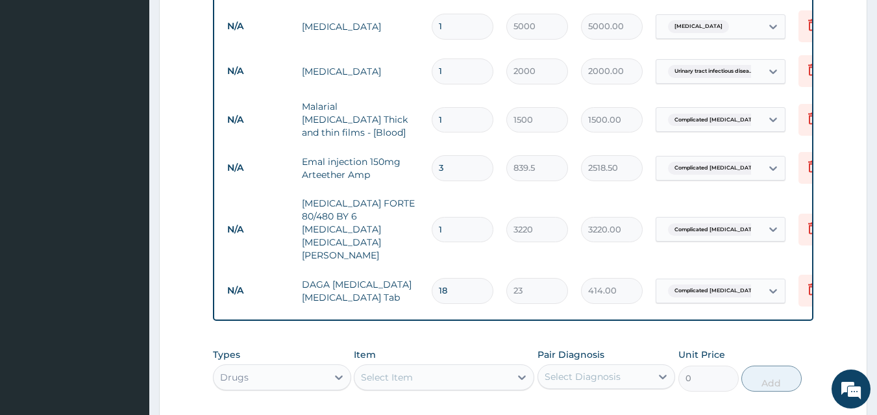
scroll to position [955, 0]
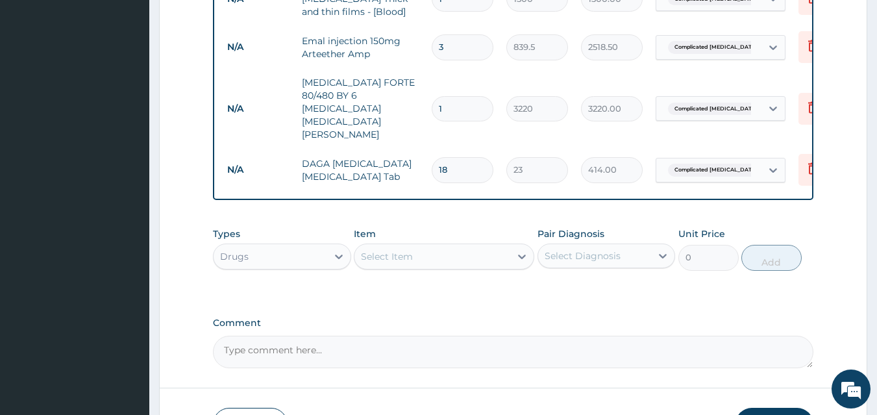
type input "18"
